Goal: Check status: Check status

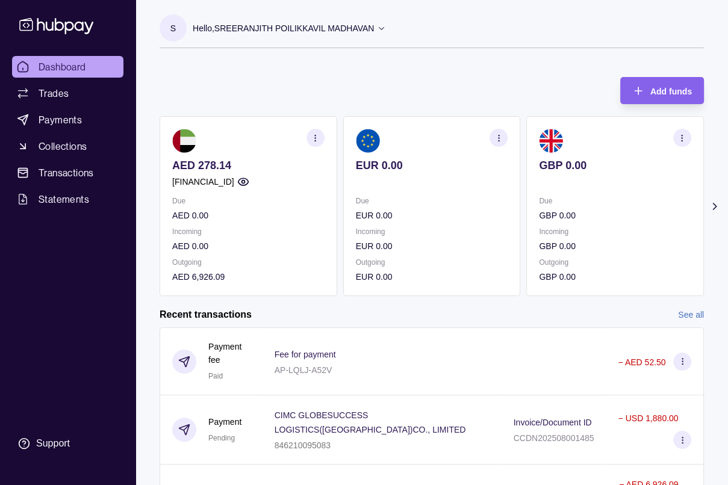
click at [713, 207] on icon at bounding box center [715, 207] width 12 height 12
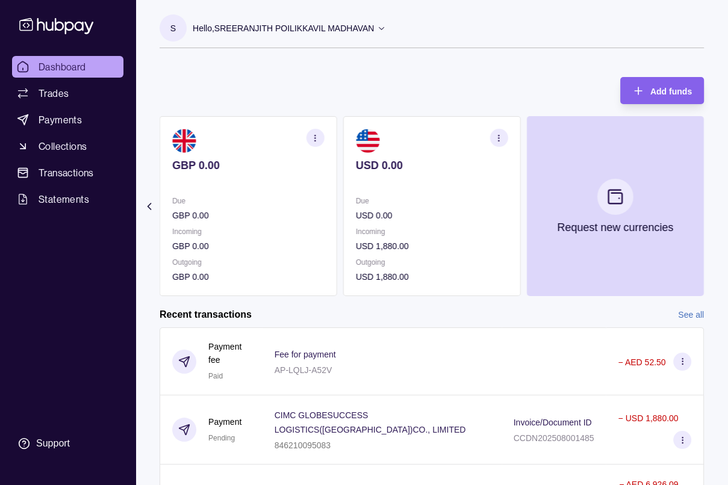
click at [149, 212] on section "Add funds AED 278.14 [FINANCIAL_ID] Due AED 0.00 Incoming AED 0.00 Outgoing AED…" at bounding box center [431, 381] width 593 height 633
click at [145, 201] on icon at bounding box center [149, 207] width 12 height 12
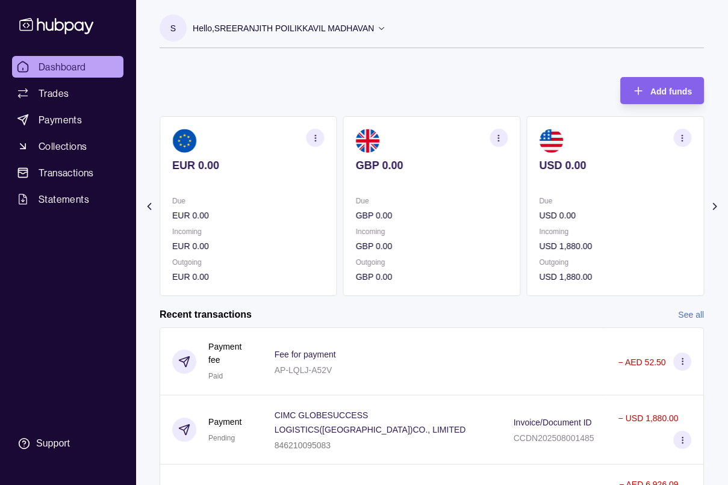
click at [145, 201] on icon at bounding box center [149, 207] width 12 height 12
click at [145, 201] on section "Add funds AED 278.14 [FINANCIAL_ID] Due AED 0.00 Incoming AED 0.00 Outgoing AED…" at bounding box center [431, 381] width 593 height 633
click at [718, 209] on icon at bounding box center [715, 207] width 12 height 12
click at [150, 209] on icon at bounding box center [149, 207] width 3 height 6
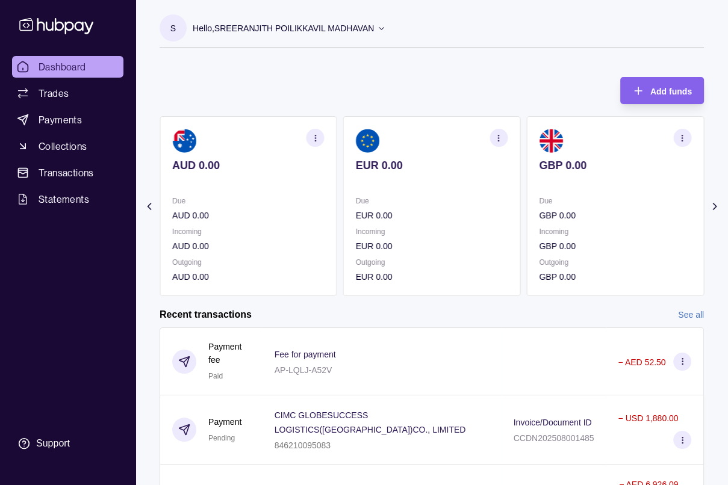
click at [150, 209] on icon at bounding box center [149, 207] width 3 height 6
click at [151, 209] on section "Add funds AED 278.14 [FINANCIAL_ID] Due AED 0.00 Incoming AED 0.00 Outgoing AED…" at bounding box center [431, 381] width 593 height 633
